Goal: Complete application form: Complete application form

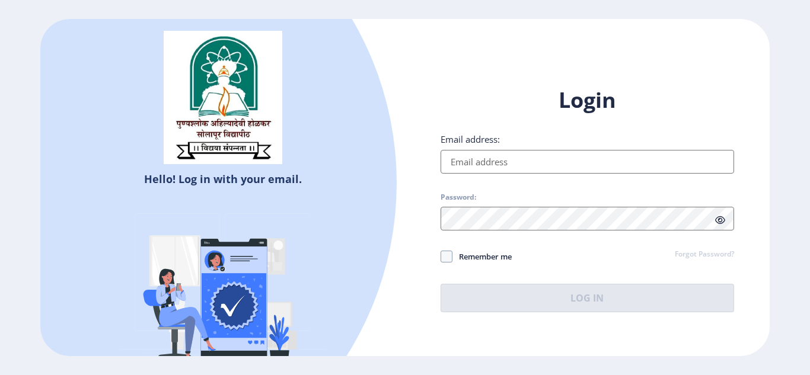
type input "[EMAIL_ADDRESS][DOMAIN_NAME]"
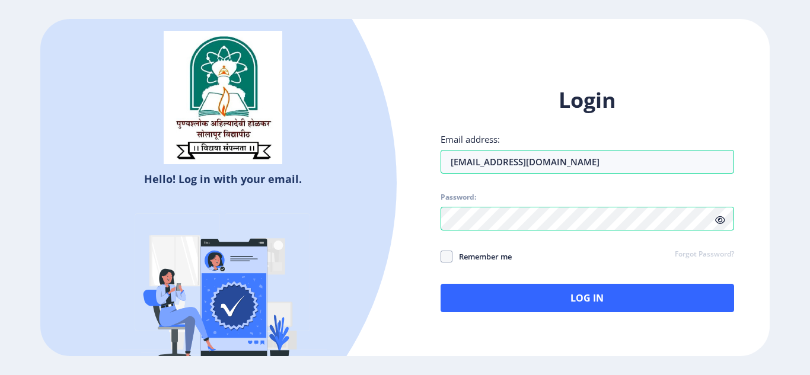
click at [482, 260] on span "Remember me" at bounding box center [482, 257] width 59 height 14
click at [441, 257] on input "Remember me" at bounding box center [441, 256] width 1 height 1
checkbox input "true"
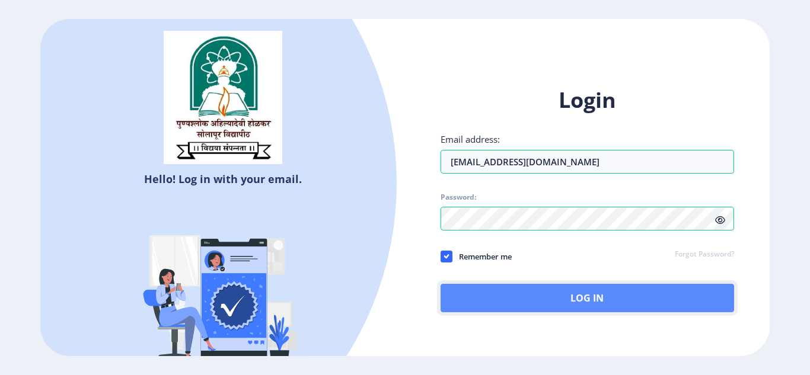
click at [499, 298] on button "Log In" at bounding box center [588, 298] width 294 height 28
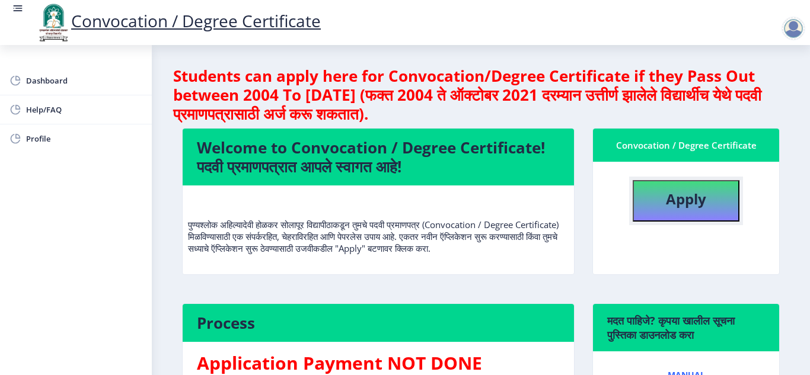
click at [654, 209] on button "Apply" at bounding box center [686, 201] width 107 height 42
select select
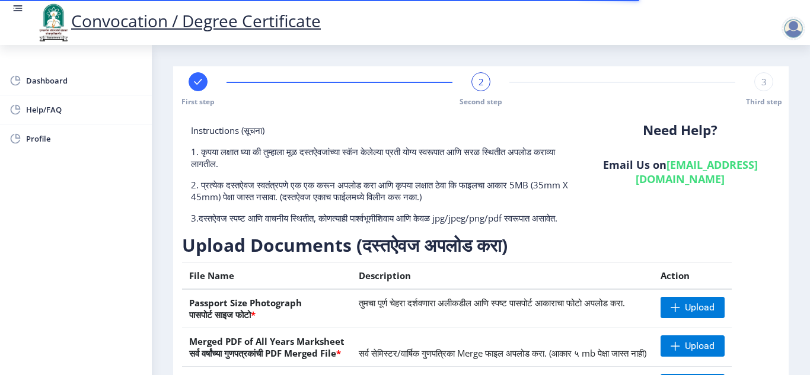
click at [693, 227] on div "Need Help? Email Us on [EMAIL_ADDRESS][DOMAIN_NAME]" at bounding box center [680, 179] width 199 height 109
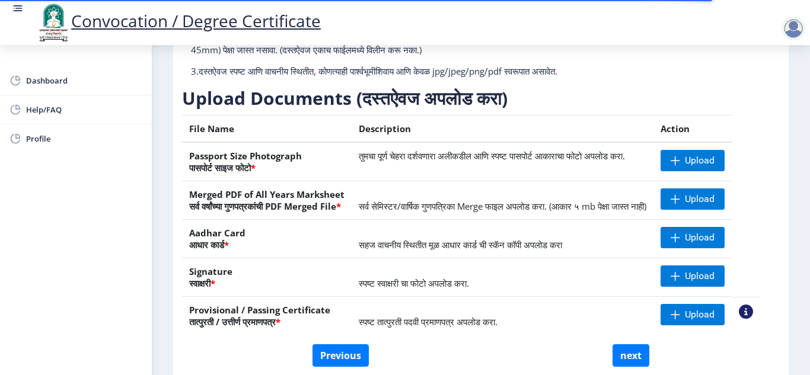
scroll to position [166, 0]
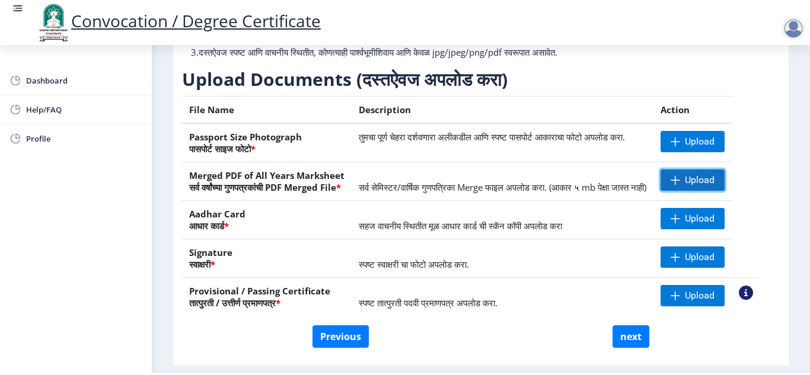
click at [695, 191] on span "Upload" at bounding box center [693, 180] width 64 height 21
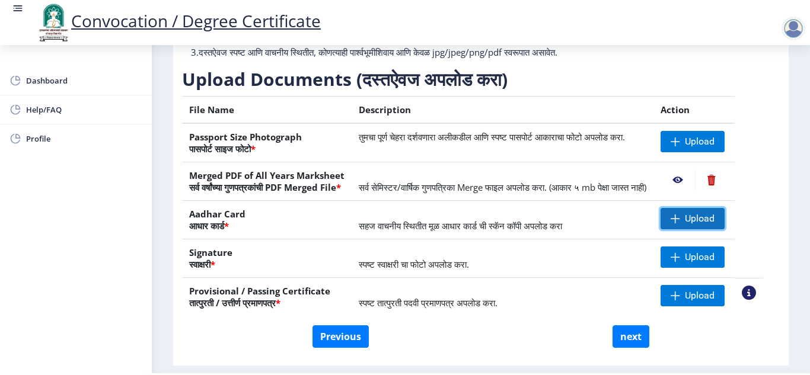
click at [680, 224] on span at bounding box center [675, 218] width 9 height 9
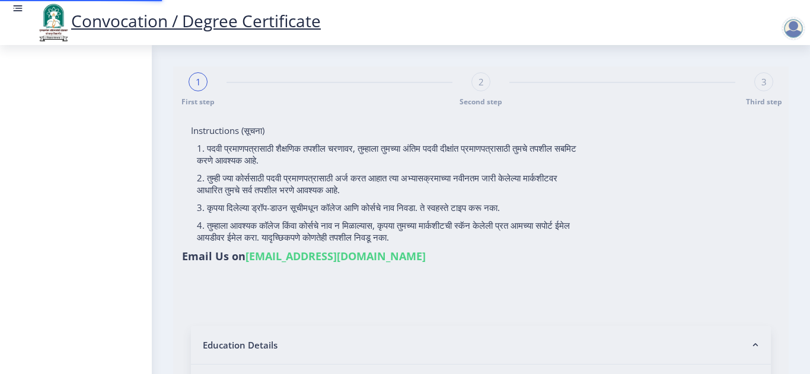
select select
type input "[PERSON_NAME] [PERSON_NAME]"
type input "[PERSON_NAME]"
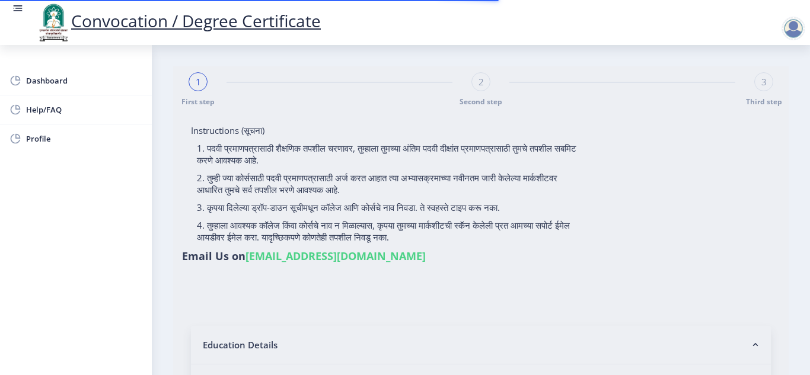
type input "2016032500214027"
select select "Regular"
select select "2019"
select select "March"
select select "Grade A"
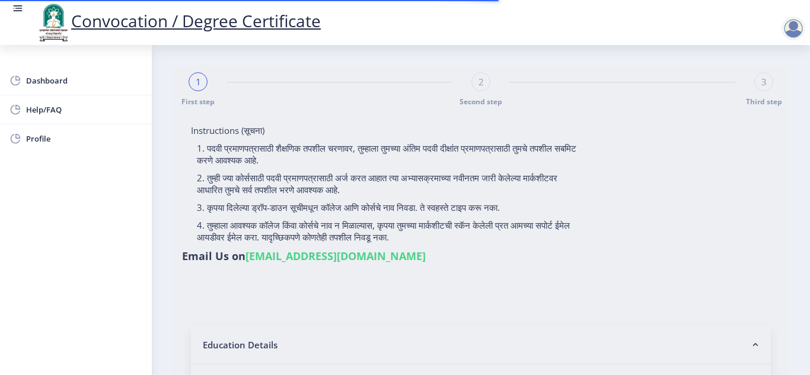
type input "825763"
type input "[PERSON_NAME] [PERSON_NAME]"
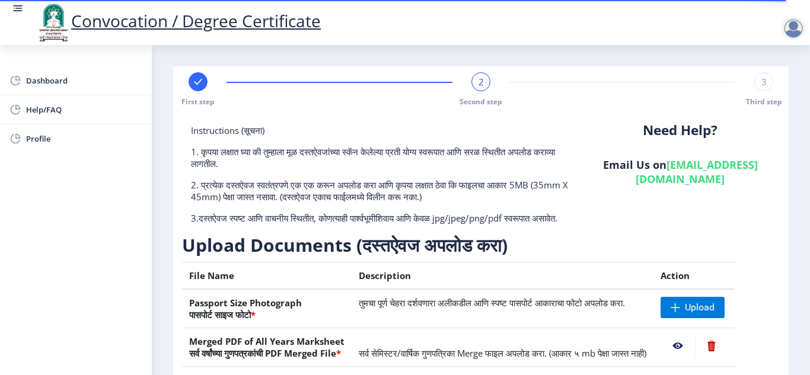
click at [801, 93] on nb-layout-column "First step 2 Second step 3 Third step Instructions (सूचना) 1. कृपया लक्षात घ्या…" at bounding box center [481, 292] width 658 height 494
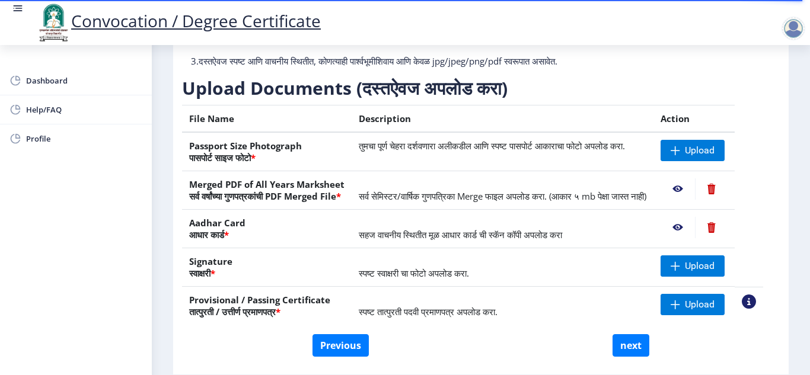
scroll to position [214, 0]
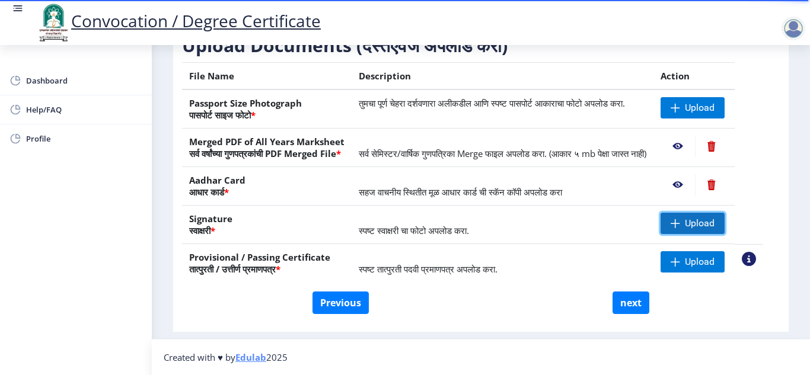
click at [695, 231] on span "Upload" at bounding box center [693, 223] width 64 height 21
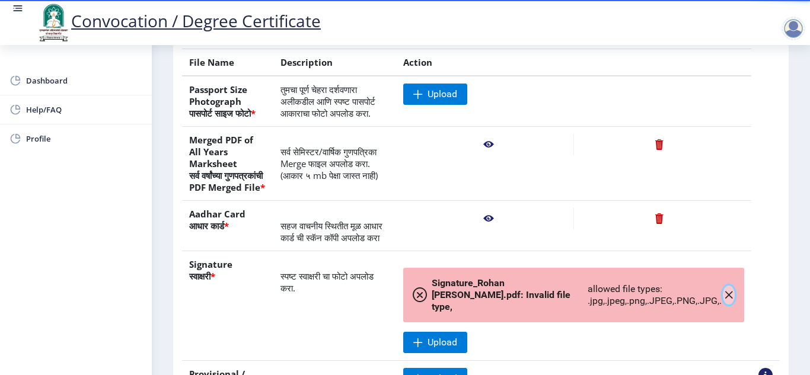
click at [724, 300] on icon "button" at bounding box center [728, 295] width 9 height 9
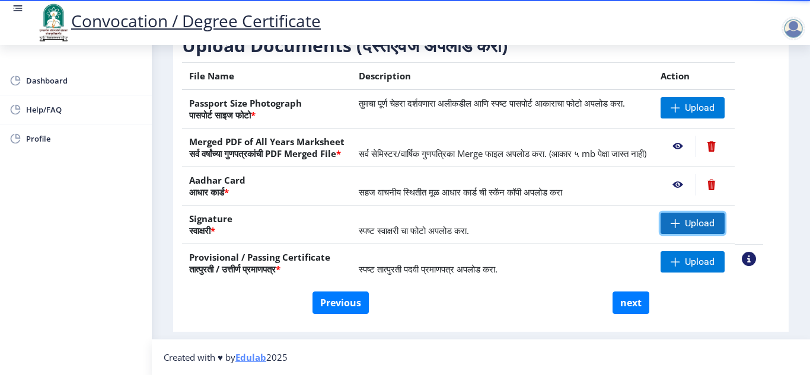
click at [680, 228] on span at bounding box center [675, 223] width 9 height 9
